Goal: Use online tool/utility: Utilize a website feature to perform a specific function

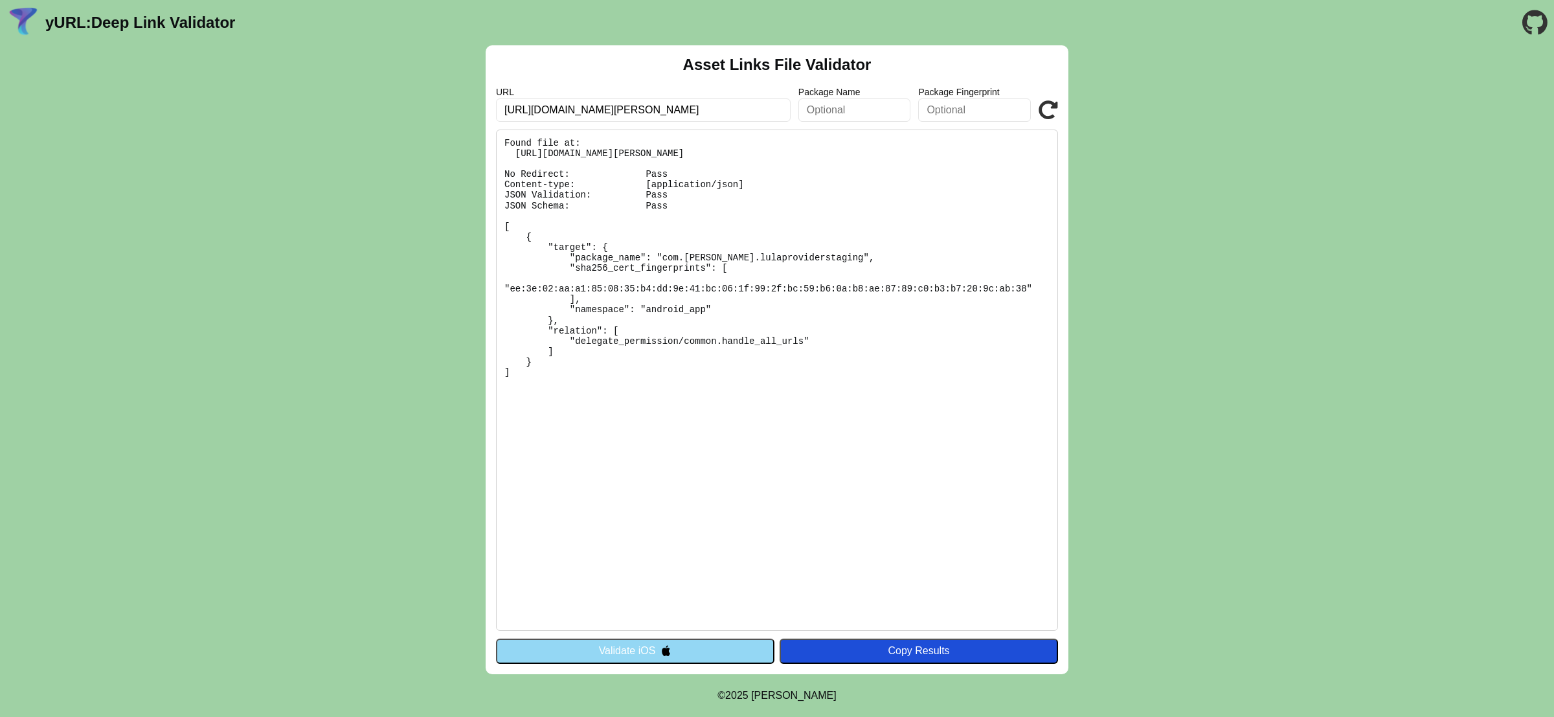
click at [1038, 115] on icon at bounding box center [1047, 109] width 19 height 19
